Goal: Book appointment/travel/reservation

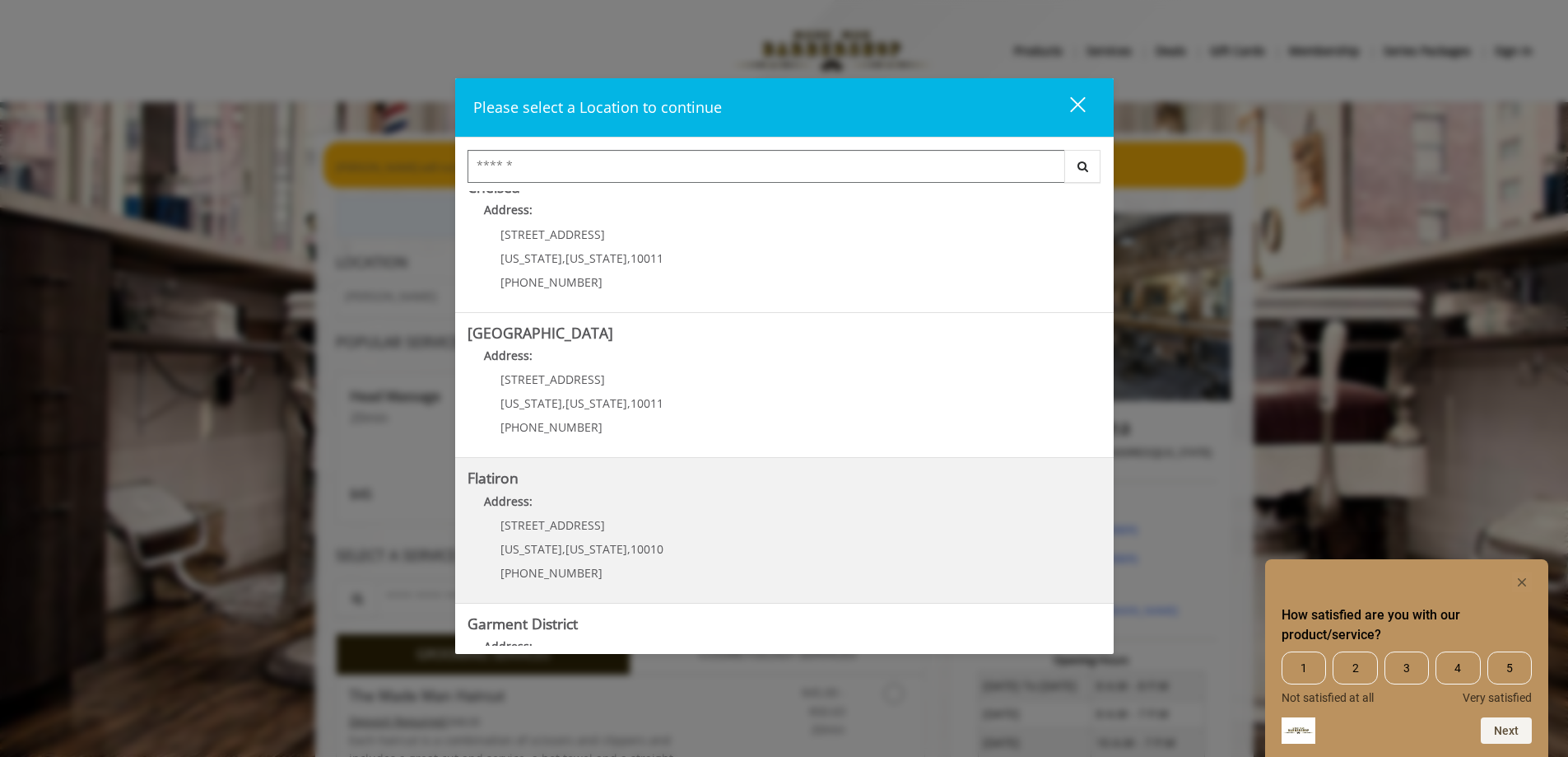
scroll to position [247, 0]
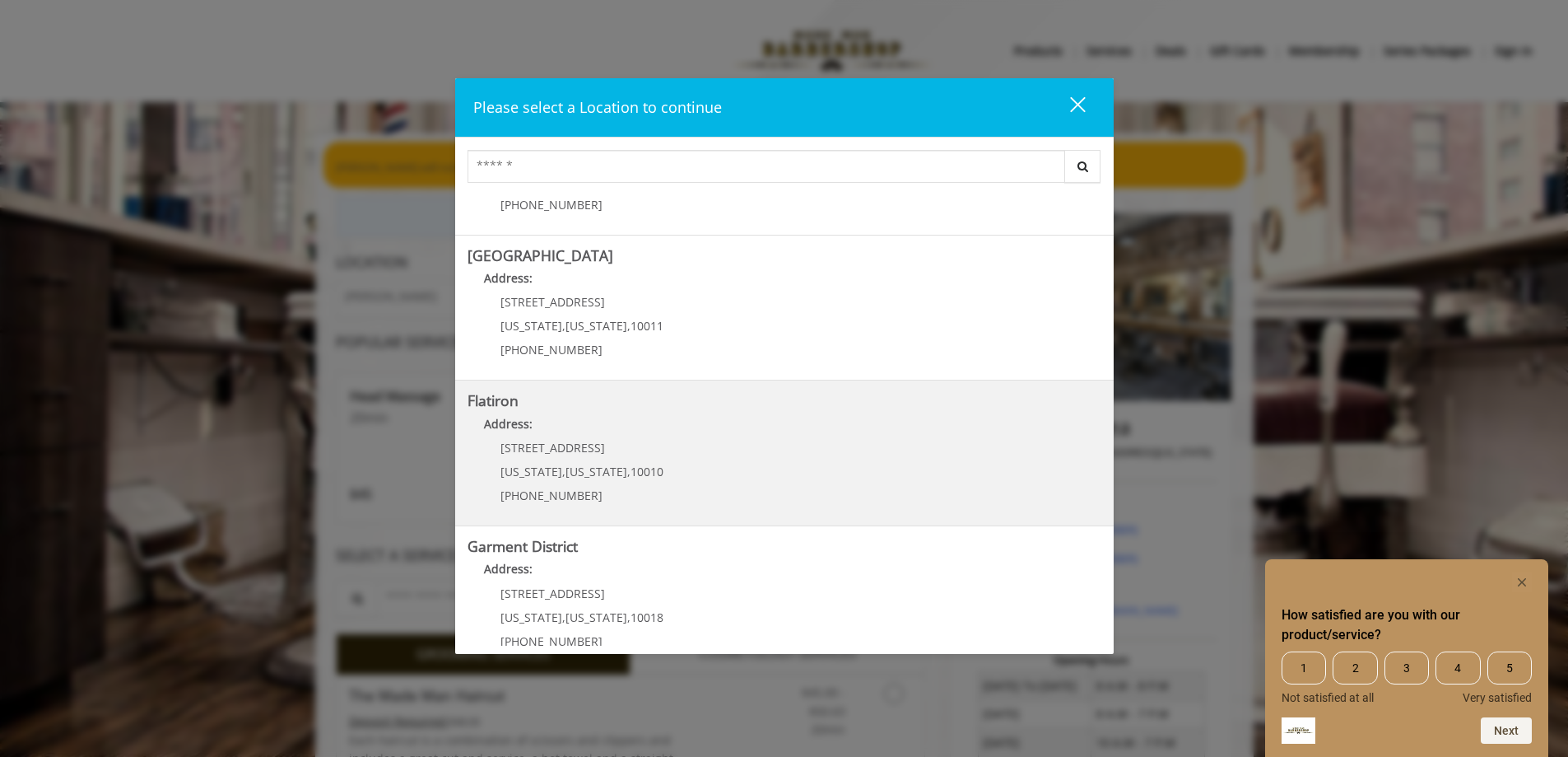
click at [665, 452] on "Flatiron Address: [STREET_ADDRESS][US_STATE][US_STATE] (917) 475-1765" at bounding box center [784, 453] width 633 height 120
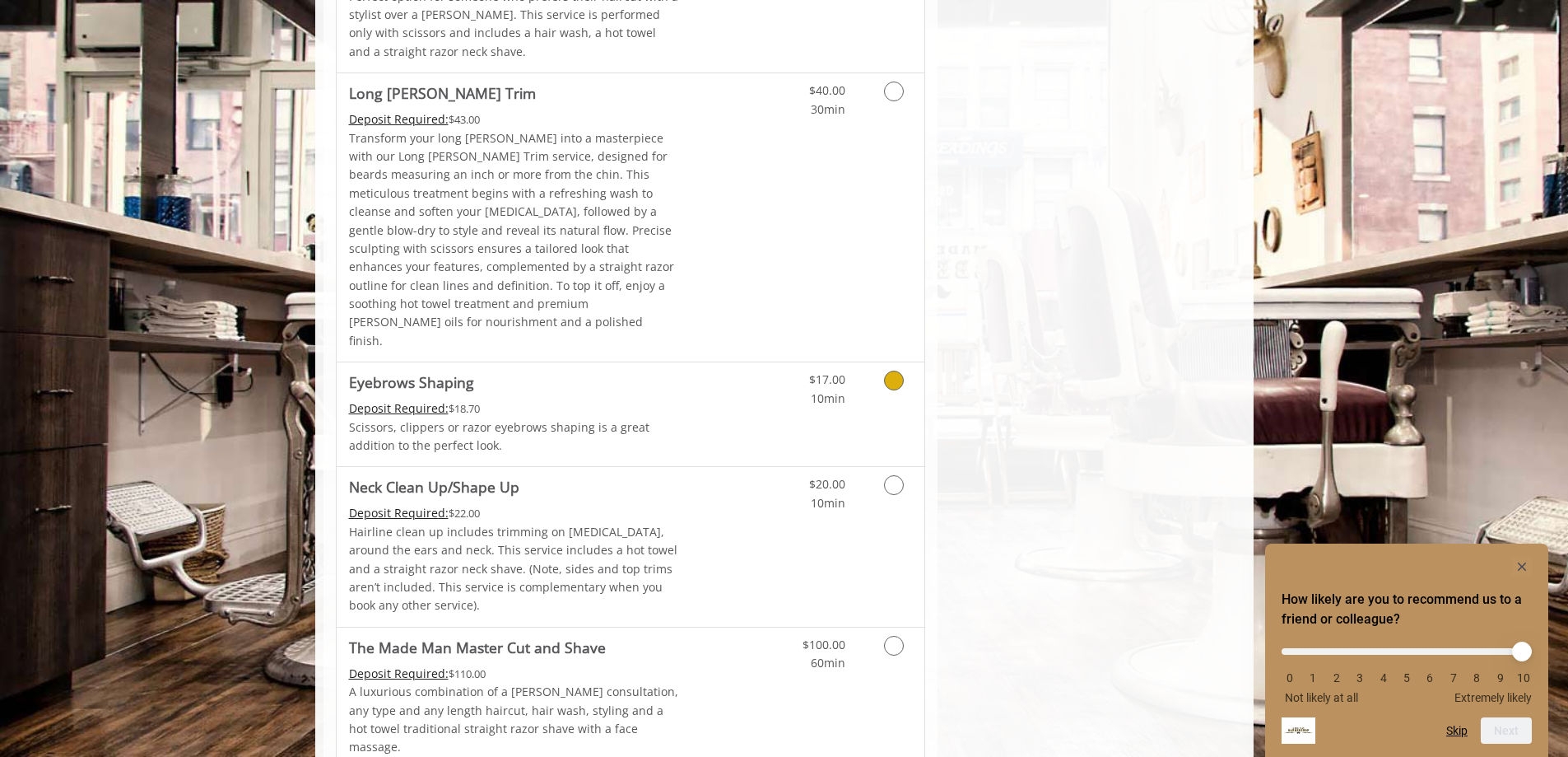
scroll to position [2314, 0]
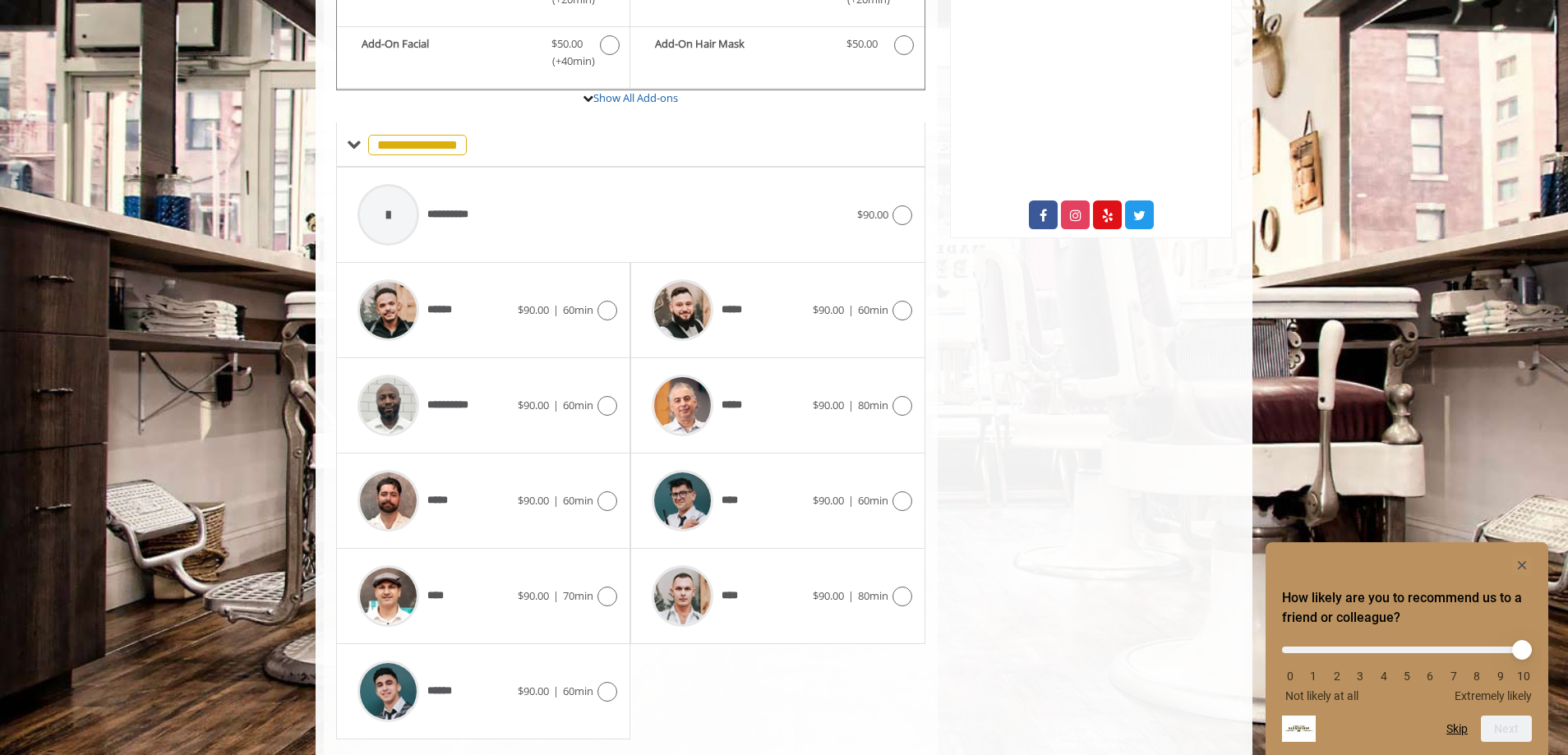
scroll to position [593, 0]
click at [700, 564] on img at bounding box center [682, 594] width 62 height 62
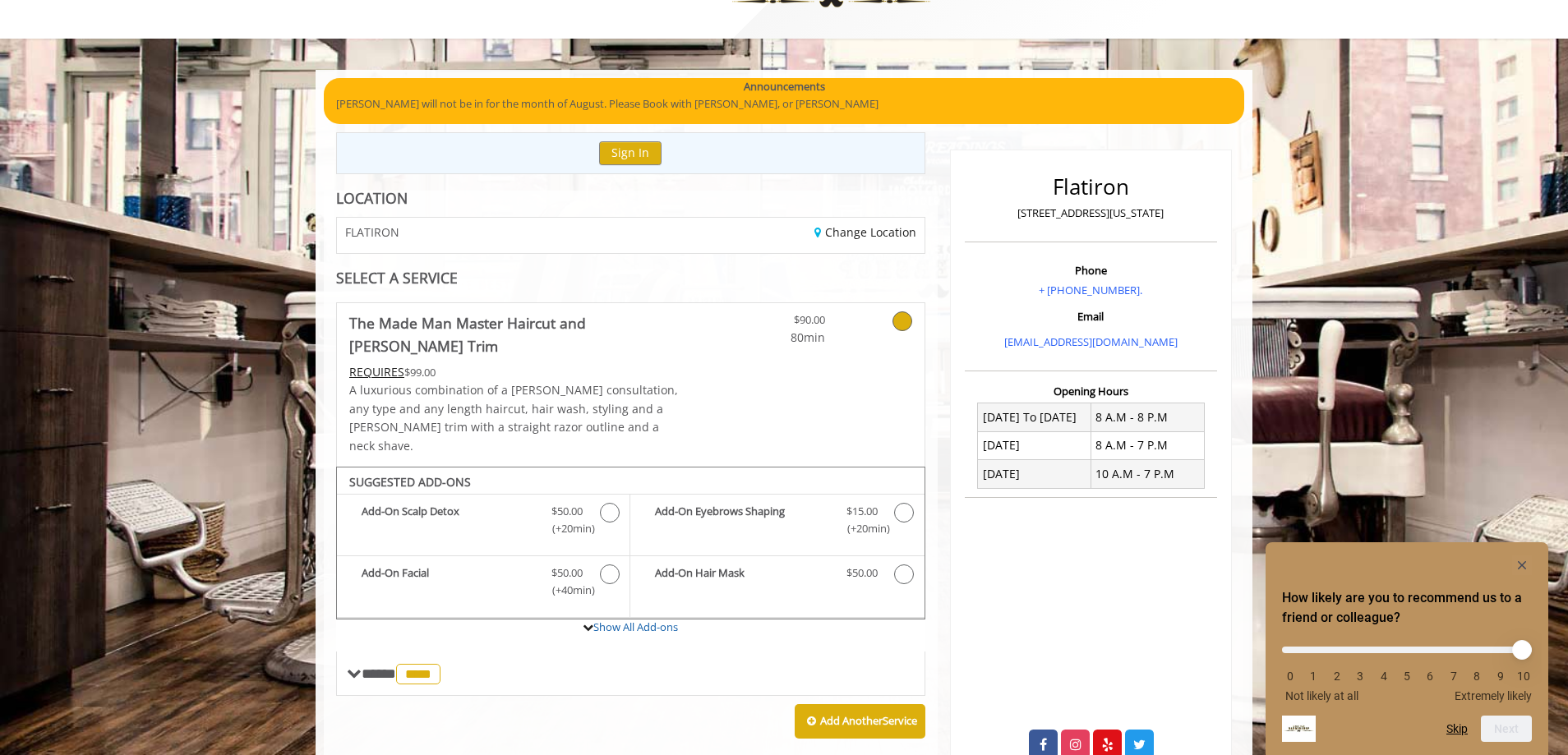
scroll to position [56, 0]
